Goal: Task Accomplishment & Management: Manage account settings

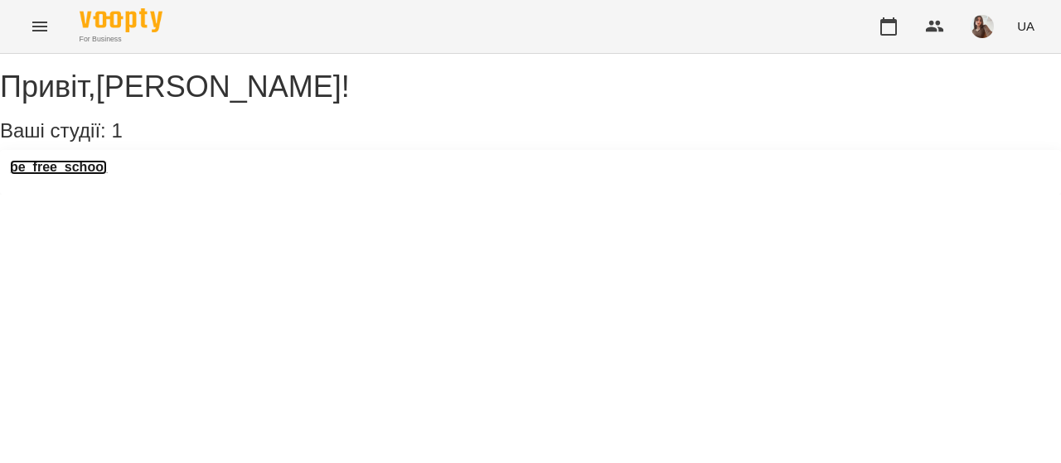
click at [105, 175] on h3 "be_free_school" at bounding box center [58, 167] width 97 height 15
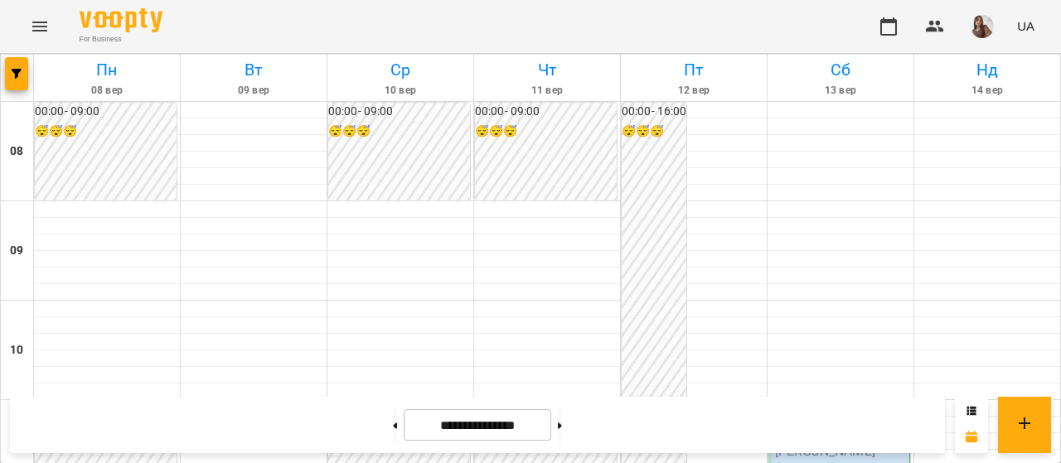
scroll to position [783, 0]
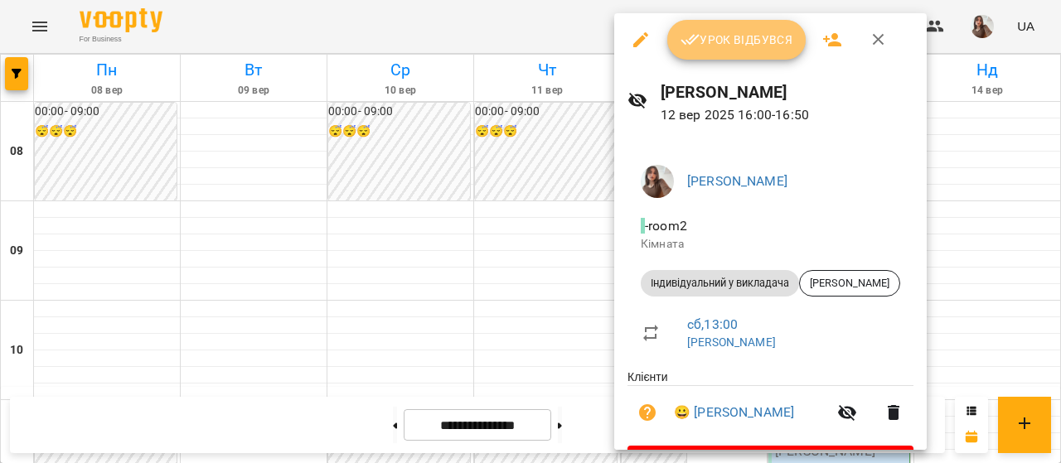
click at [701, 48] on span "Урок відбувся" at bounding box center [736, 40] width 113 height 20
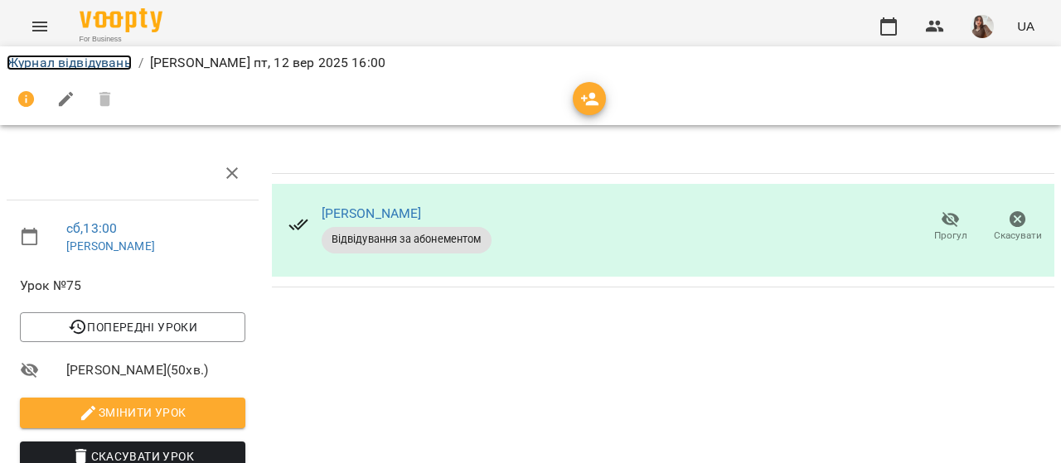
click at [101, 55] on link "Журнал відвідувань" at bounding box center [69, 63] width 125 height 16
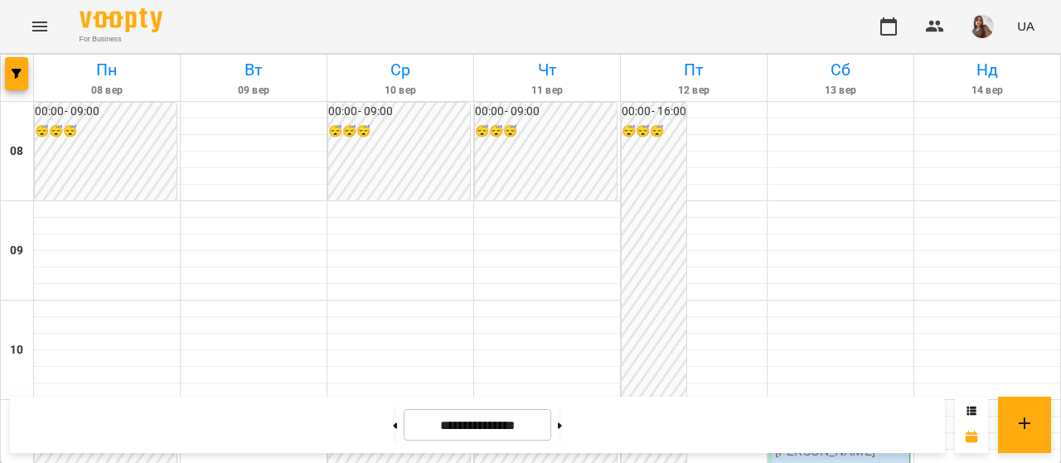
scroll to position [850, 0]
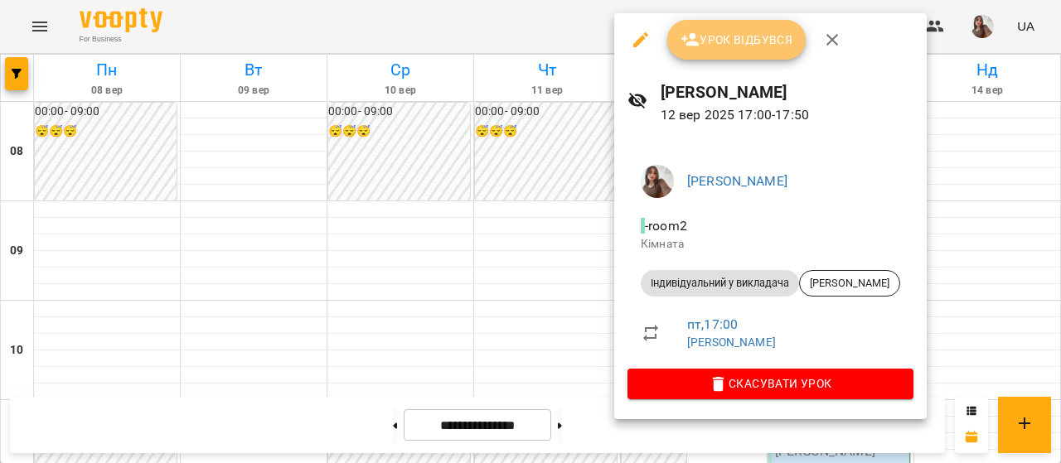
click at [693, 57] on button "Урок відбувся" at bounding box center [736, 40] width 139 height 40
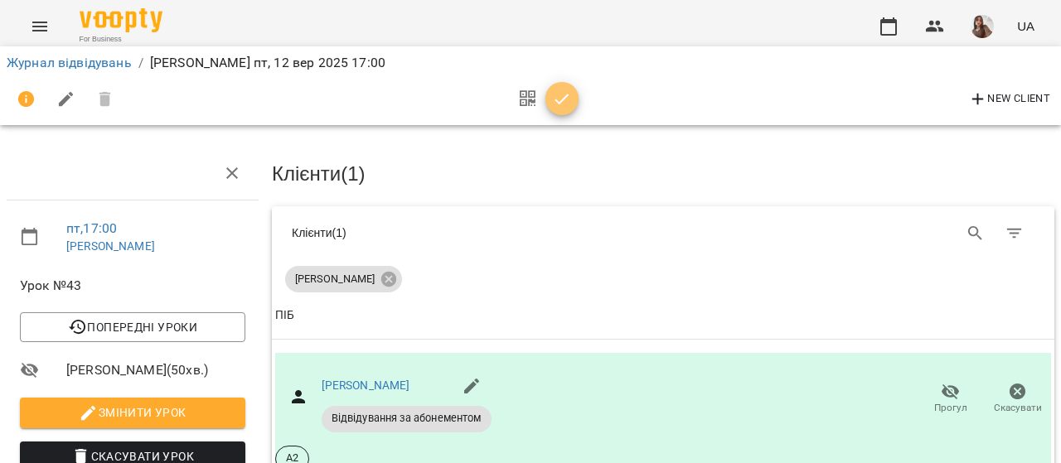
click at [557, 92] on icon "button" at bounding box center [562, 99] width 20 height 20
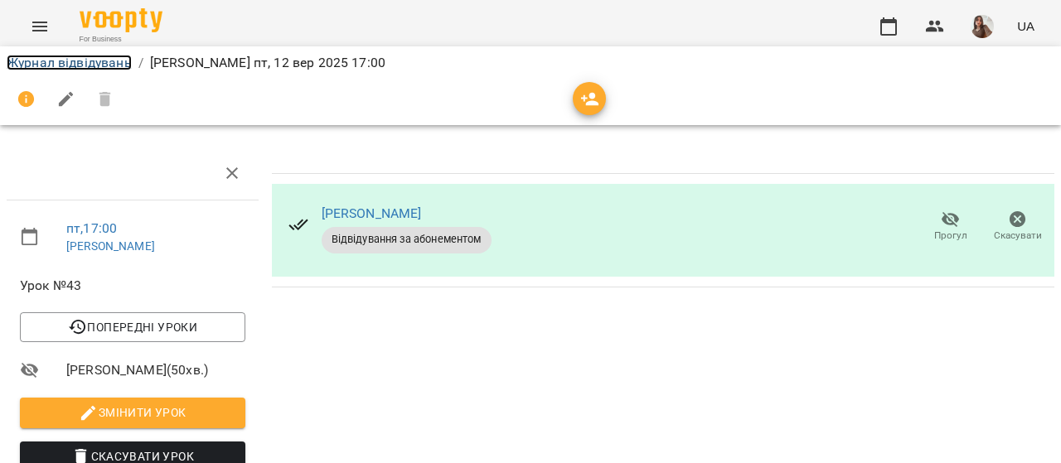
click at [108, 64] on link "Журнал відвідувань" at bounding box center [69, 63] width 125 height 16
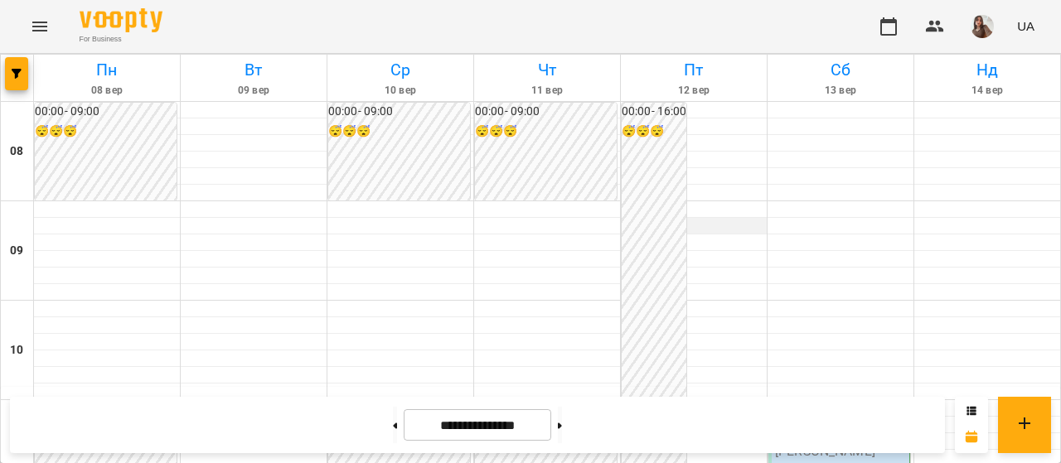
scroll to position [530, 0]
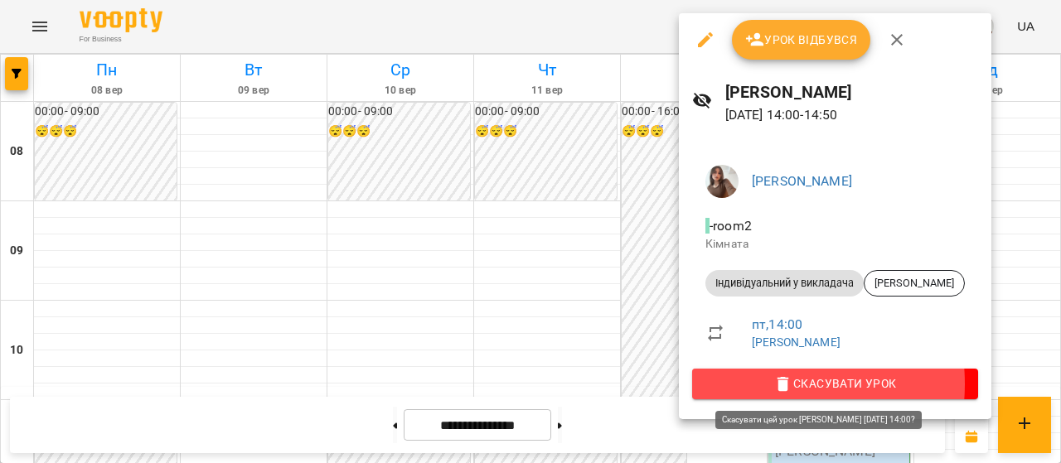
click at [748, 384] on span "Скасувати Урок" at bounding box center [834, 384] width 259 height 20
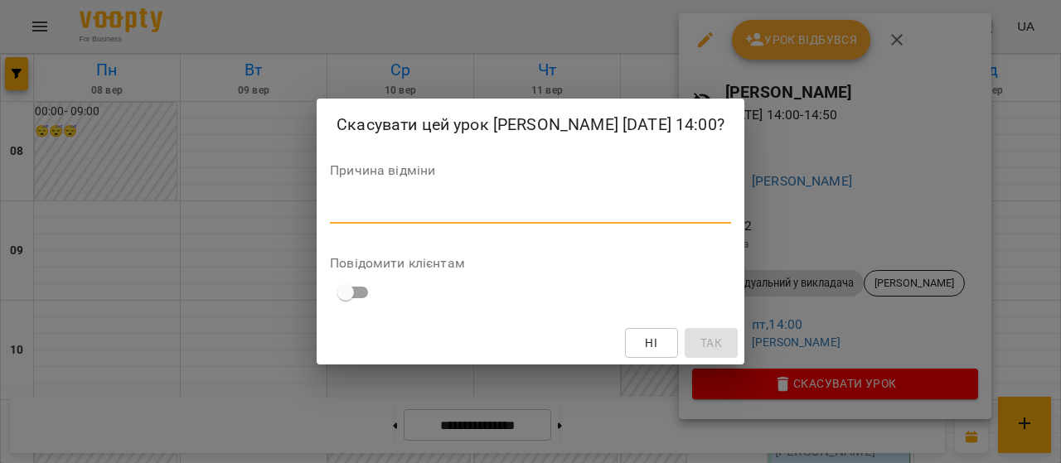
click at [570, 208] on textarea at bounding box center [530, 210] width 401 height 16
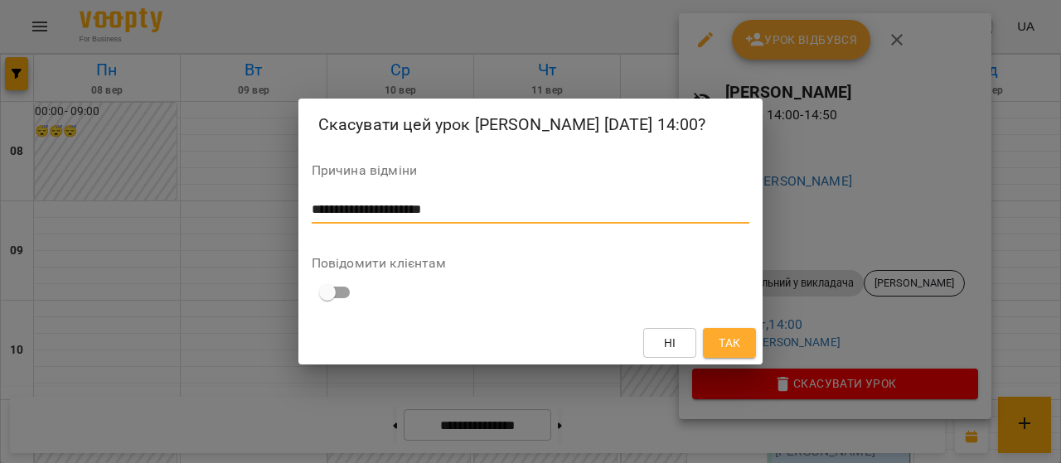
type textarea "**********"
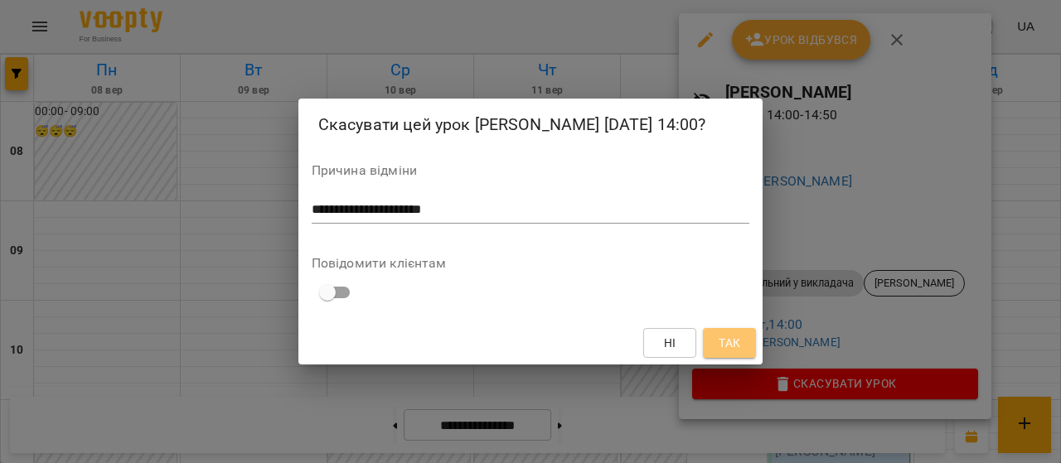
click at [730, 349] on span "Так" at bounding box center [729, 343] width 22 height 20
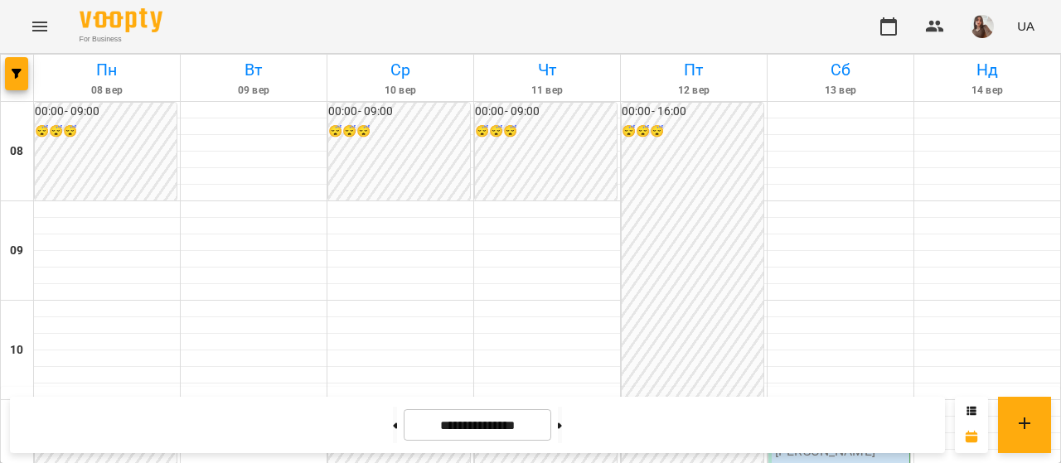
scroll to position [260, 0]
click at [834, 444] on p "[PERSON_NAME]" at bounding box center [825, 451] width 100 height 14
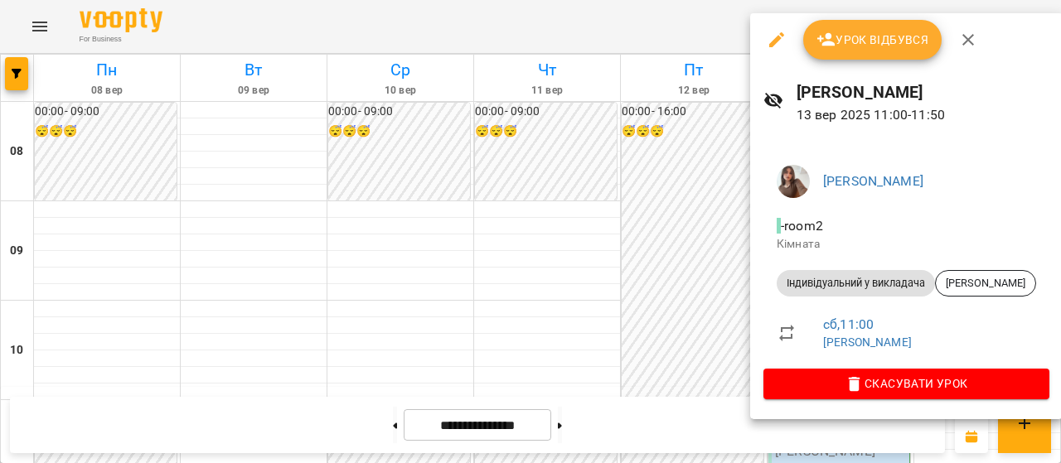
click at [648, 316] on div at bounding box center [530, 231] width 1061 height 463
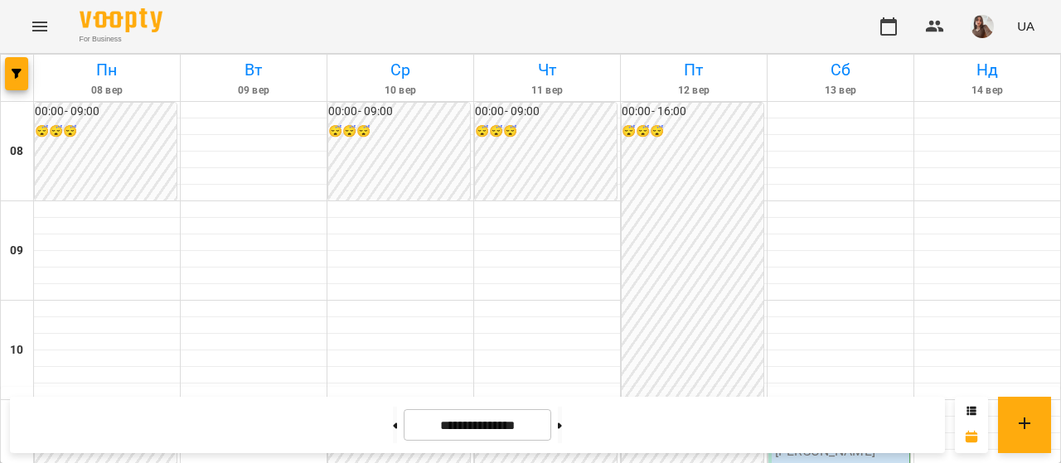
scroll to position [931, 0]
click at [988, 21] on img "button" at bounding box center [981, 26] width 23 height 23
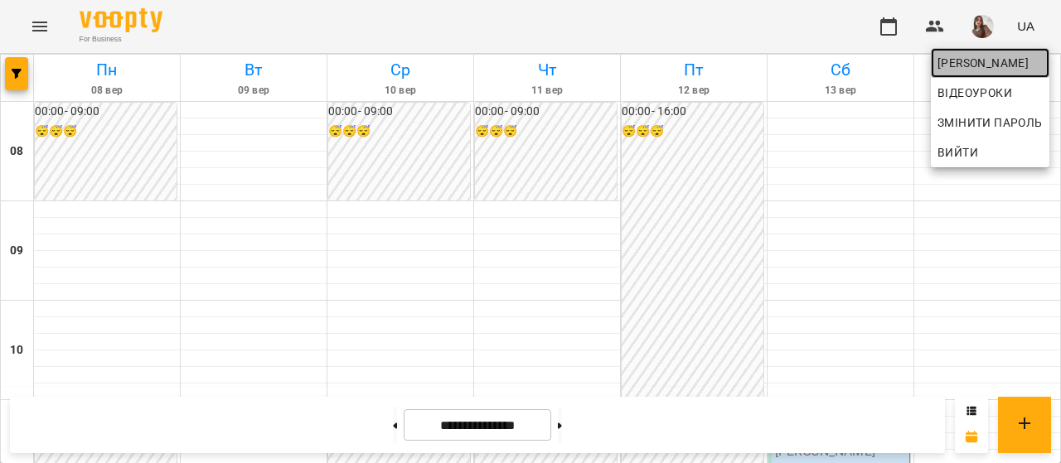
click at [979, 73] on link "[PERSON_NAME]" at bounding box center [990, 63] width 118 height 30
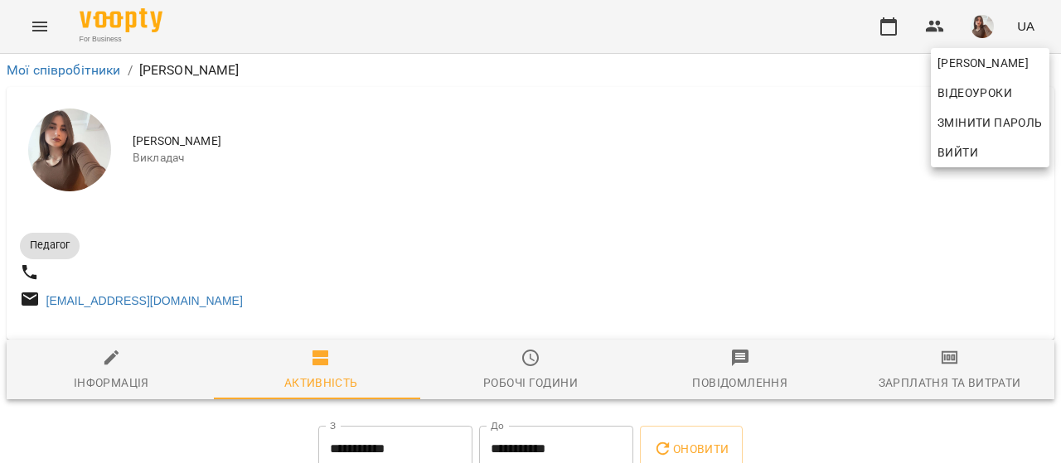
click at [931, 375] on div at bounding box center [530, 231] width 1061 height 463
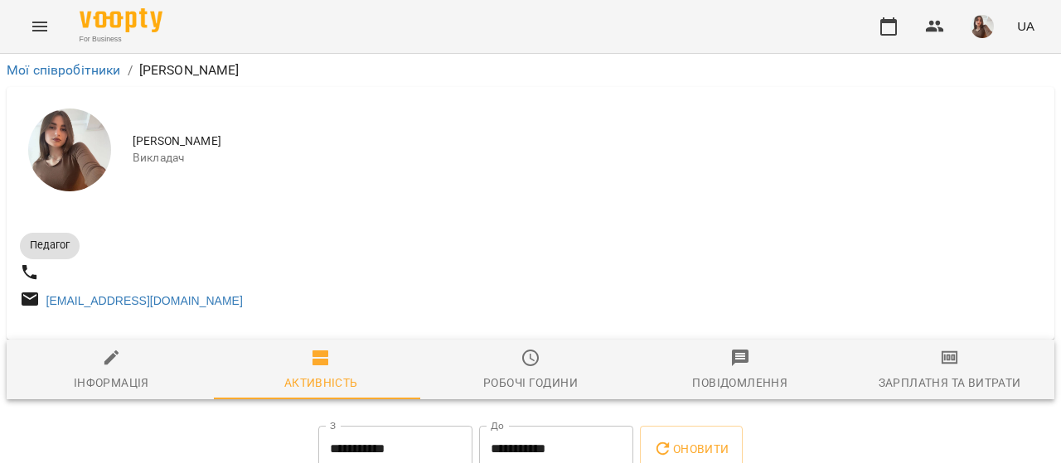
click at [931, 375] on div "Аліна Данилюк Відеоуроки Змінити пароль Вийти" at bounding box center [530, 231] width 1061 height 463
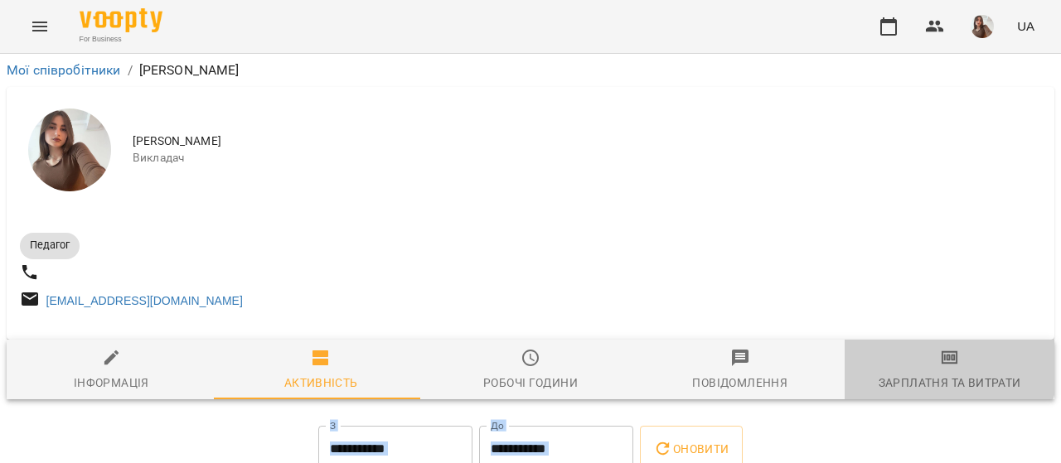
click at [931, 375] on span "Зарплатня та Витрати" at bounding box center [949, 370] width 190 height 45
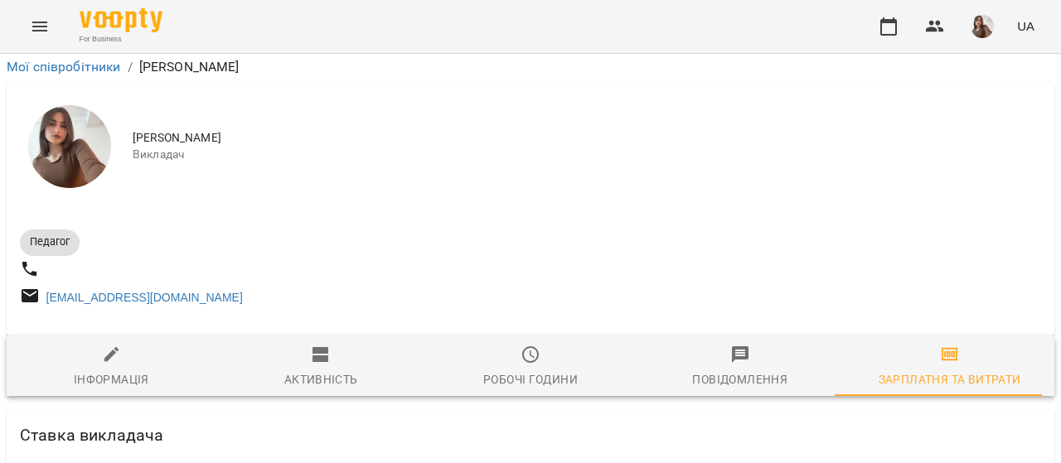
scroll to position [776, 0]
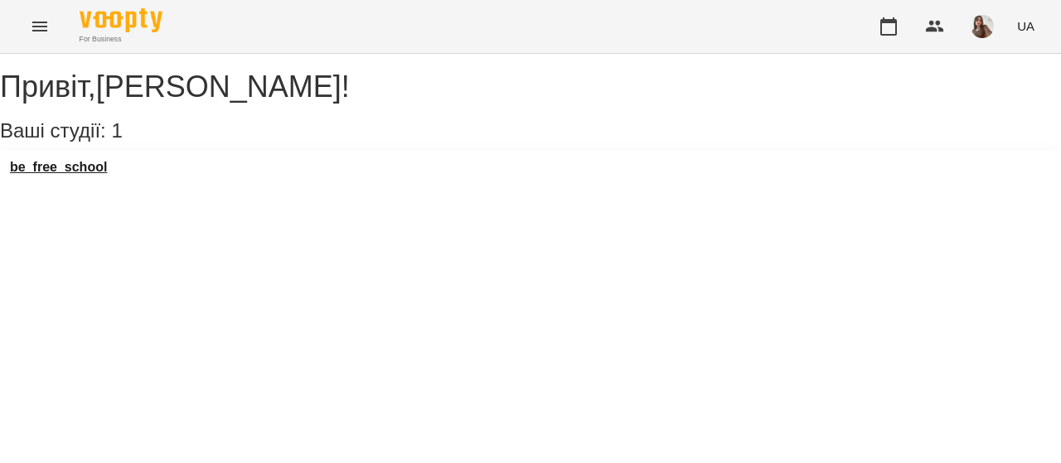
click at [104, 182] on div "be_free_school" at bounding box center [530, 172] width 1061 height 45
click at [104, 175] on h3 "be_free_school" at bounding box center [58, 167] width 97 height 15
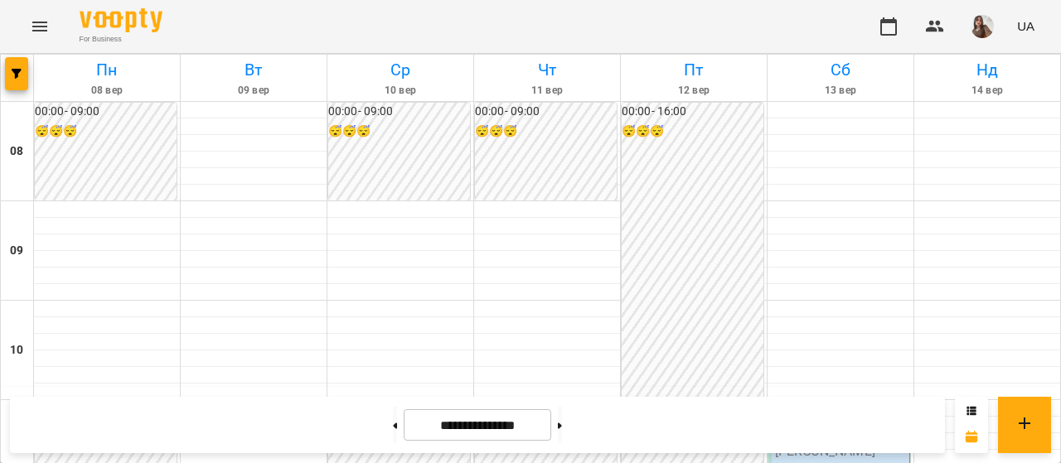
scroll to position [964, 0]
click at [562, 417] on button at bounding box center [560, 425] width 4 height 36
type input "**********"
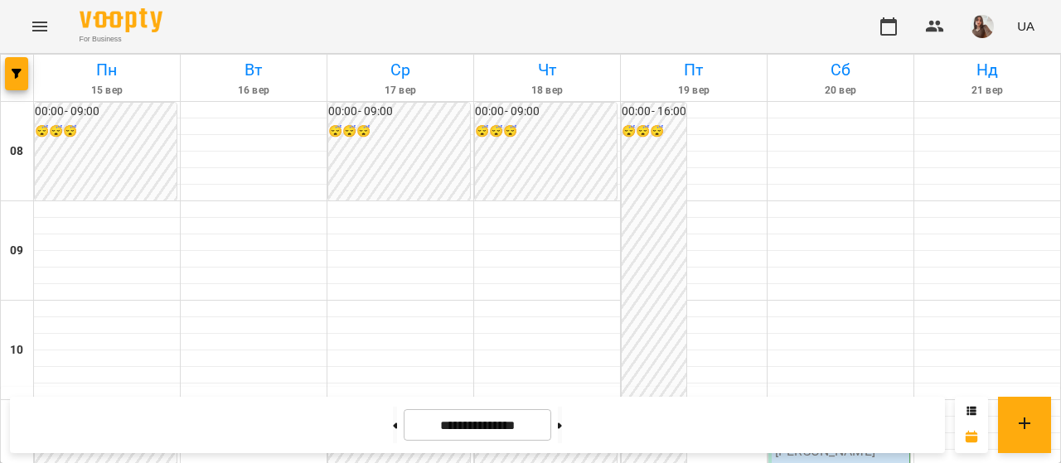
scroll to position [575, 0]
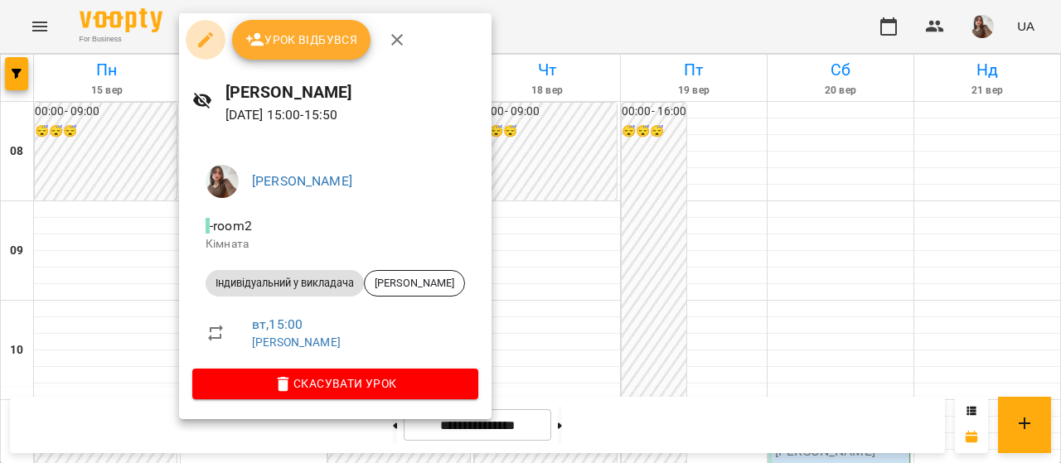
click at [204, 39] on icon "button" at bounding box center [205, 39] width 15 height 15
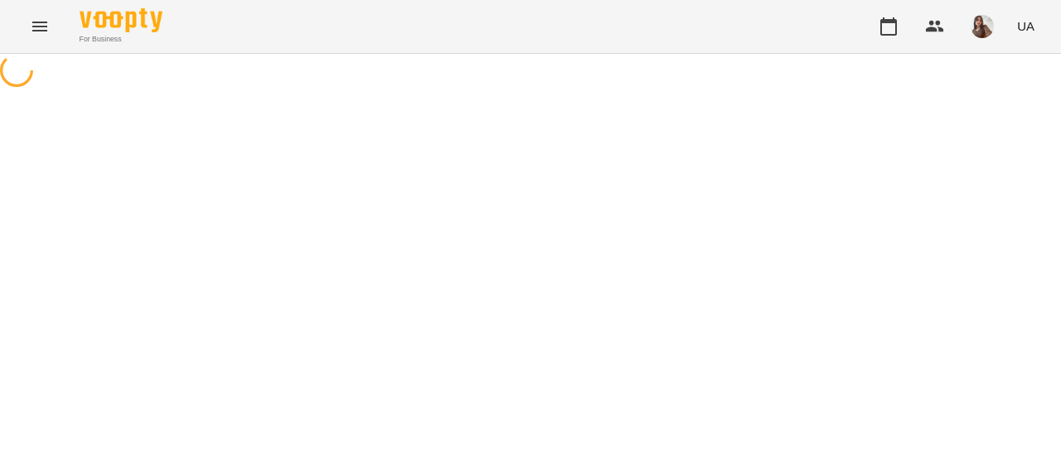
select select "**********"
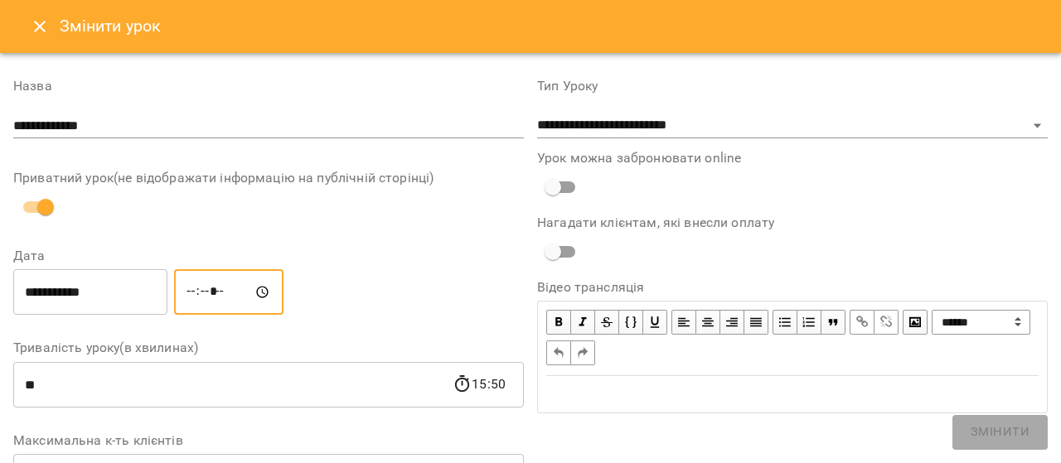
click at [249, 294] on input "*****" at bounding box center [228, 292] width 109 height 46
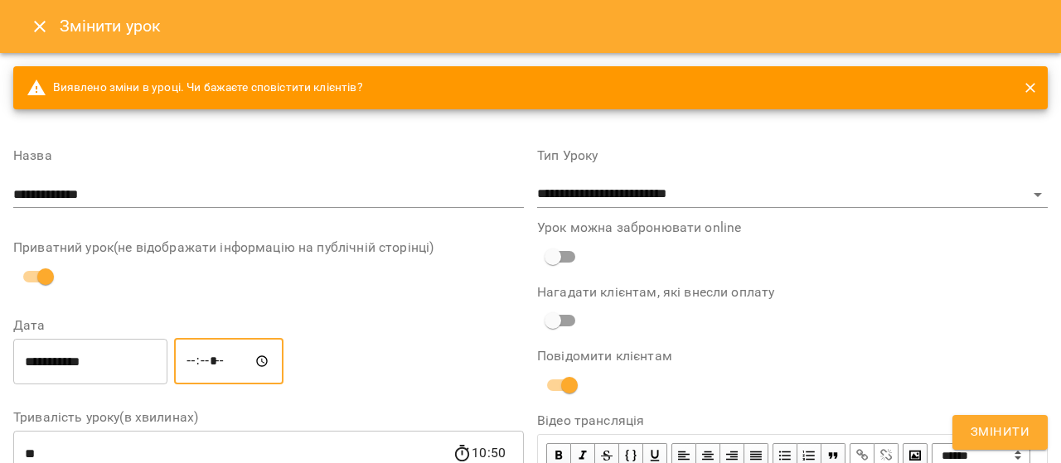
type input "*****"
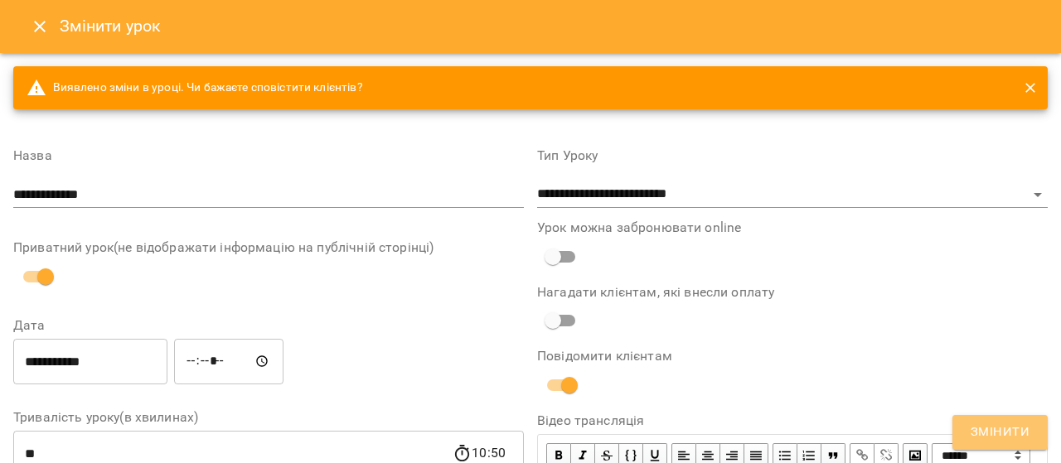
click at [994, 443] on span "Змінити" at bounding box center [999, 433] width 59 height 22
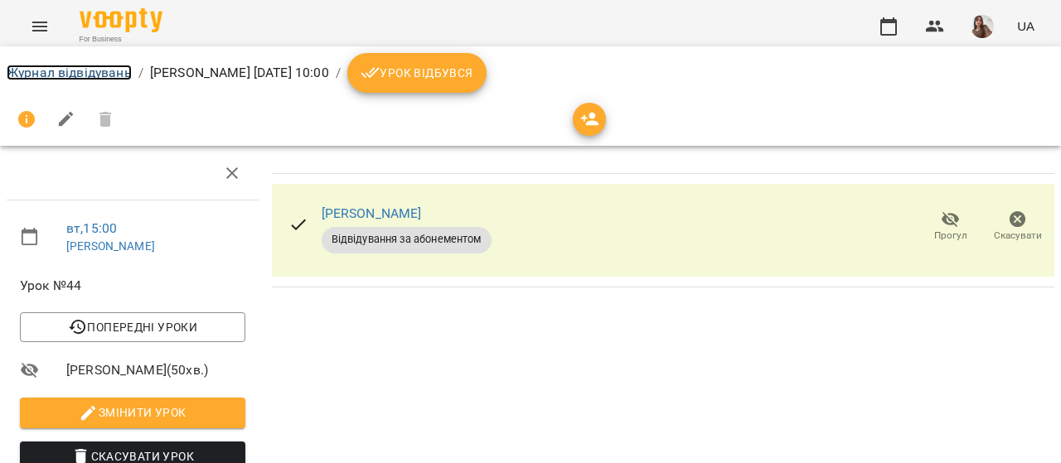
click at [68, 70] on link "Журнал відвідувань" at bounding box center [69, 73] width 125 height 16
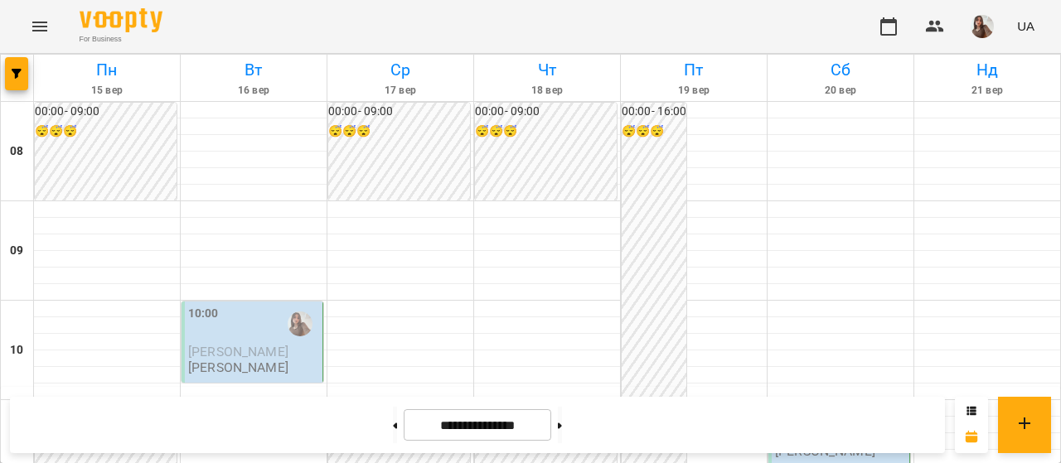
scroll to position [990, 0]
click at [393, 424] on button at bounding box center [395, 425] width 4 height 36
type input "**********"
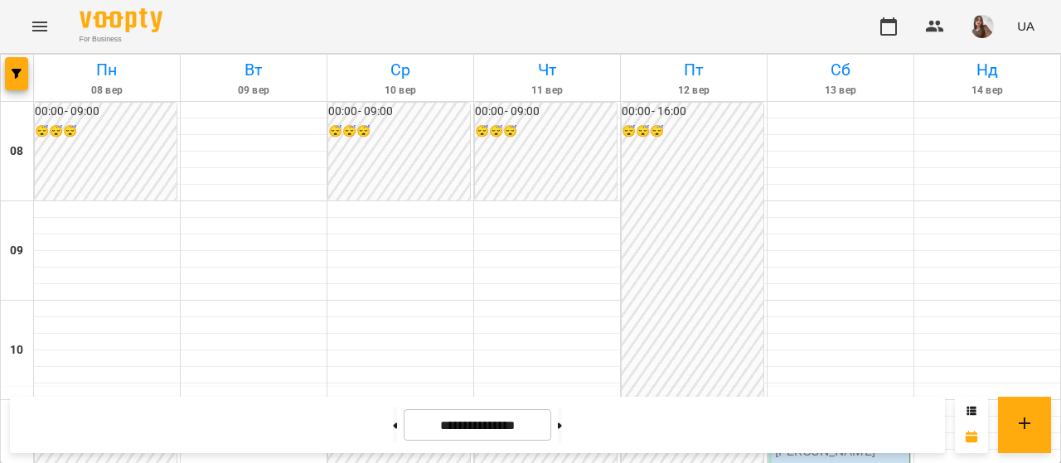
scroll to position [375, 0]
